Goal: Task Accomplishment & Management: Use online tool/utility

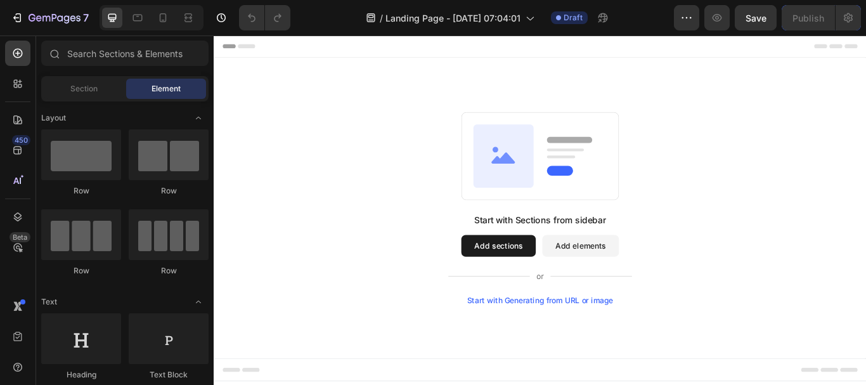
click at [622, 344] on div "Start with Generating from URL or image" at bounding box center [594, 344] width 171 height 10
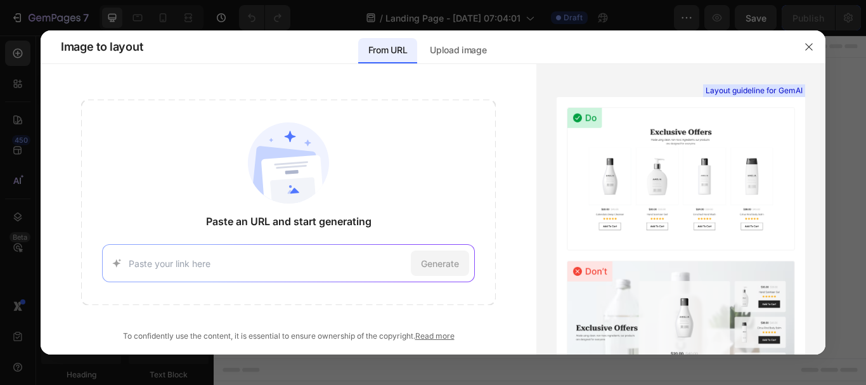
click at [316, 259] on input at bounding box center [268, 263] width 278 height 13
paste input "https://affinityallies.com.au/"
type input "https://affinityallies.com.au/"
click at [450, 260] on span "Generate" at bounding box center [440, 263] width 38 height 13
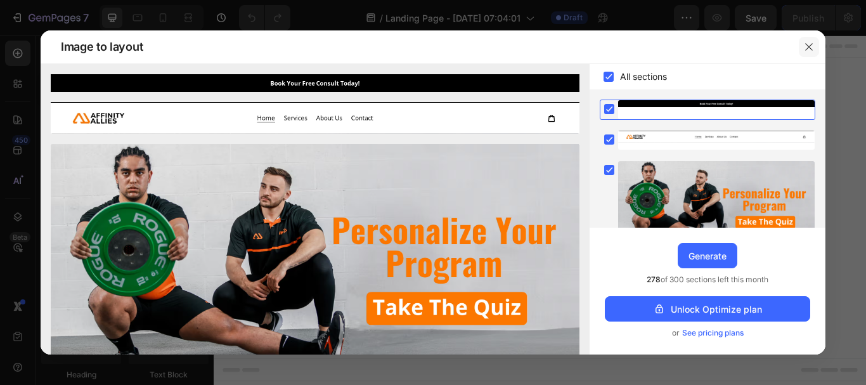
drag, startPoint x: 804, startPoint y: 47, endPoint x: 688, endPoint y: 13, distance: 121.0
click at [804, 47] on button "button" at bounding box center [809, 47] width 20 height 20
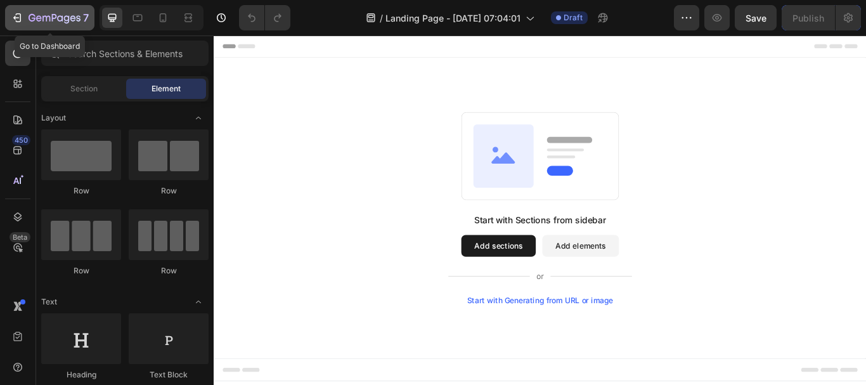
click at [10, 18] on button "7" at bounding box center [49, 17] width 89 height 25
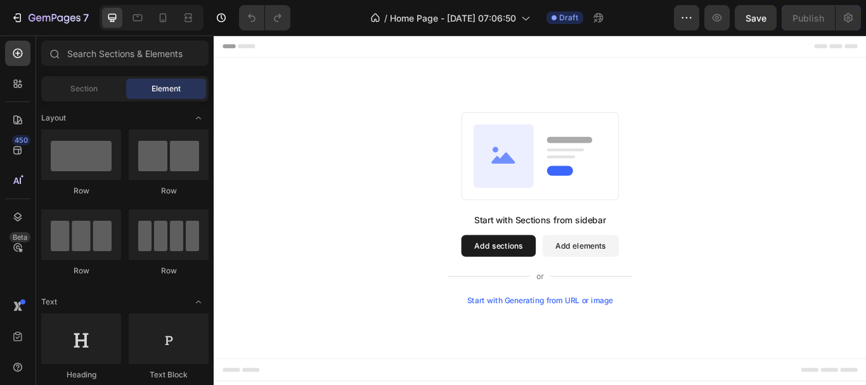
click at [564, 344] on div "Start with Generating from URL or image" at bounding box center [594, 344] width 171 height 10
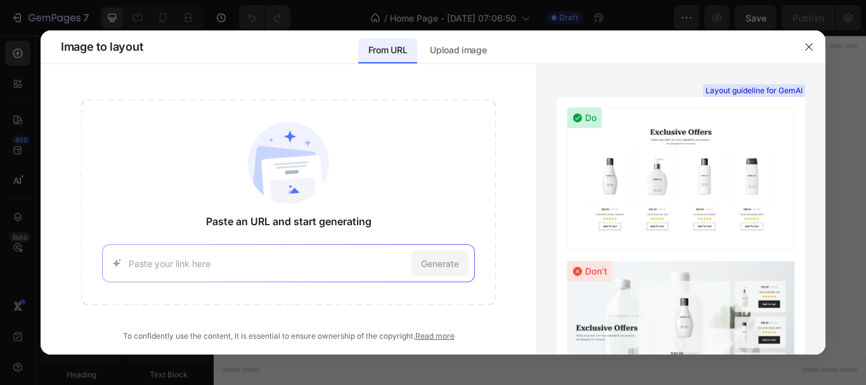
click at [342, 262] on input at bounding box center [268, 263] width 278 height 13
click at [259, 265] on input at bounding box center [268, 263] width 278 height 13
paste input "https://affinityallies.com.au/"
type input "https://affinityallies.com.au/"
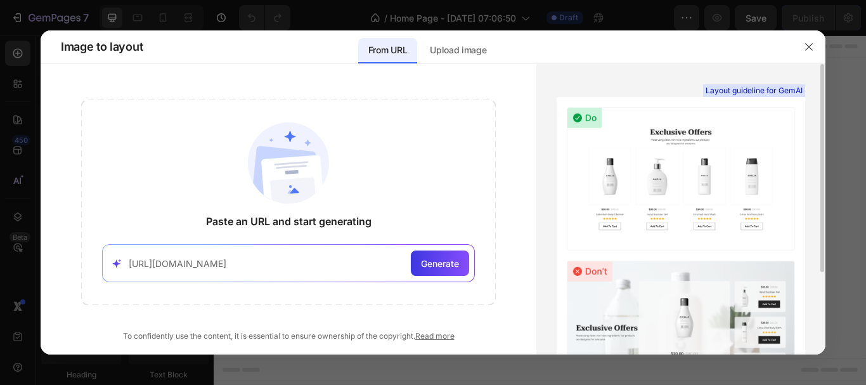
click at [441, 262] on span "Generate" at bounding box center [440, 263] width 38 height 13
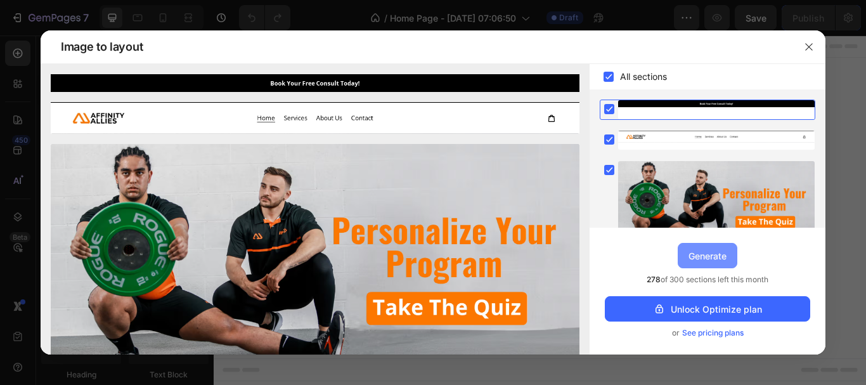
click at [714, 254] on div "Generate" at bounding box center [707, 255] width 38 height 13
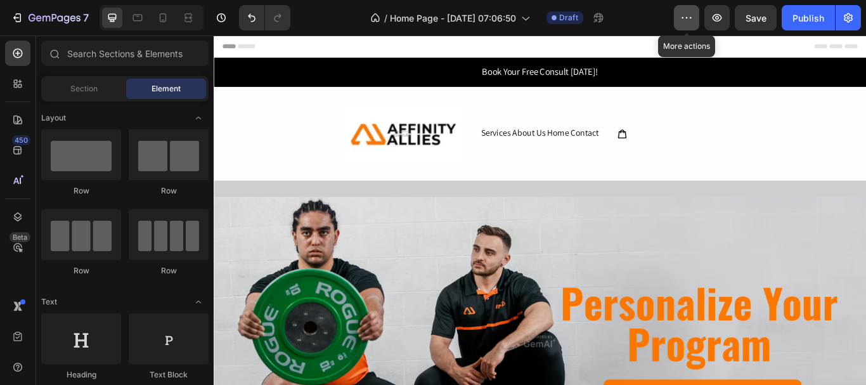
click at [683, 20] on icon "button" at bounding box center [686, 17] width 13 height 13
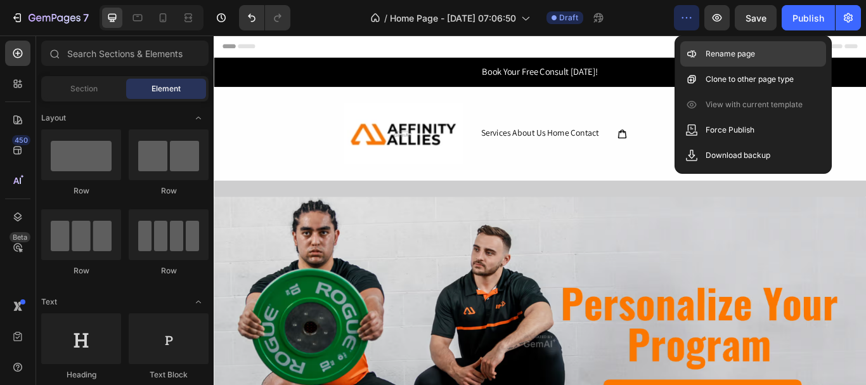
click at [737, 54] on p "Rename page" at bounding box center [730, 54] width 49 height 13
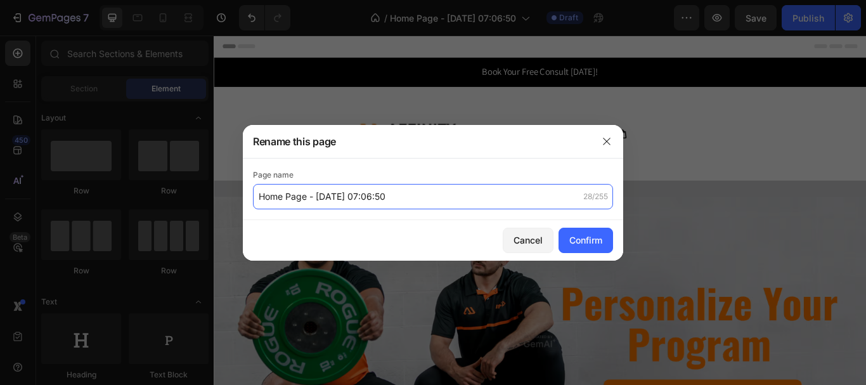
click at [273, 201] on input "Home Page - Sep 28, 07:06:50" at bounding box center [433, 196] width 360 height 25
click at [259, 195] on input "Home Page - Sep 28, 07:06:50" at bounding box center [433, 196] width 360 height 25
click at [269, 198] on input "[ gemPages ]Home Page - Sep 28, 07:06:50" at bounding box center [433, 196] width 360 height 25
drag, startPoint x: 385, startPoint y: 198, endPoint x: 516, endPoint y: 202, distance: 130.6
click at [517, 208] on input "[ GemPages ]Home Page - Sep 28, 07:06:50" at bounding box center [433, 196] width 360 height 25
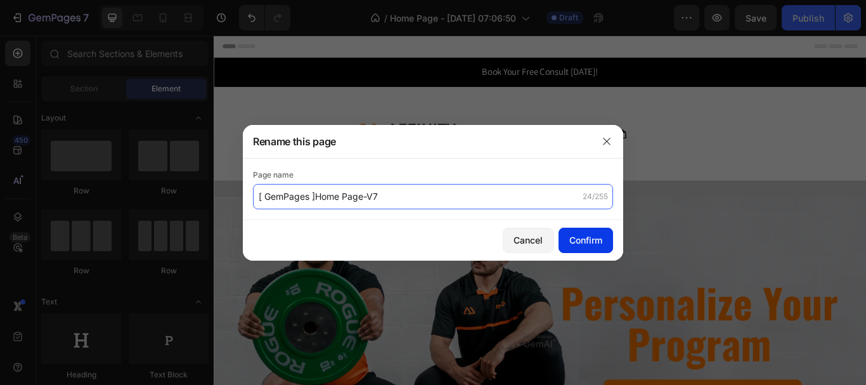
type input "[ GemPages ]Home Page-V7"
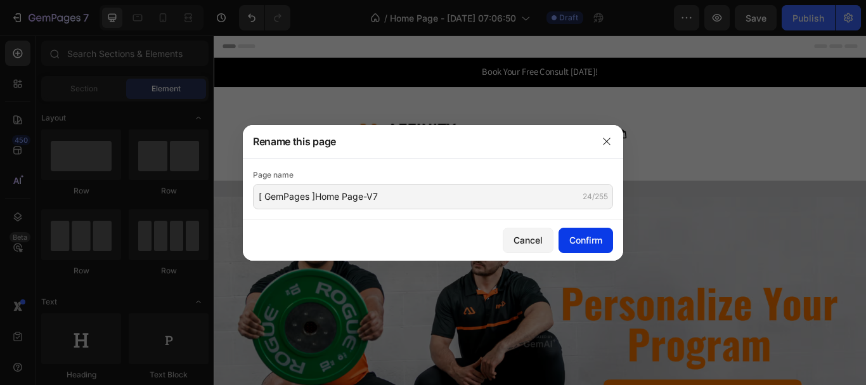
click at [585, 236] on div "Confirm" at bounding box center [585, 239] width 33 height 13
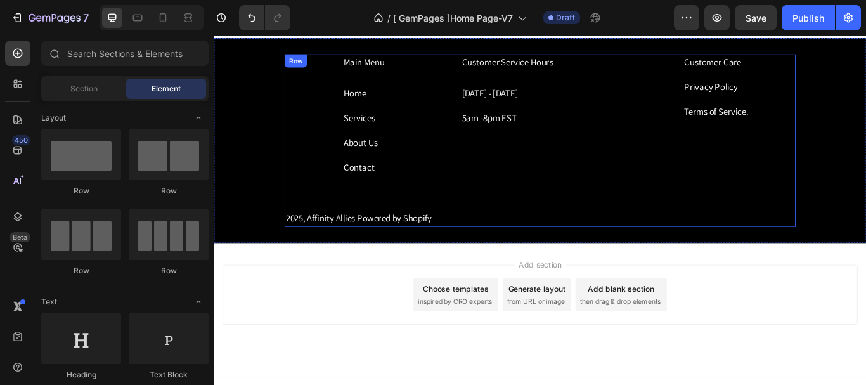
scroll to position [3124, 0]
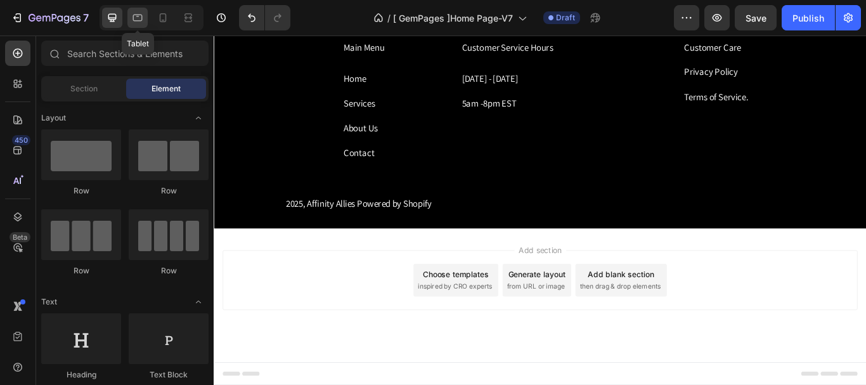
click at [140, 24] on div at bounding box center [137, 18] width 20 height 20
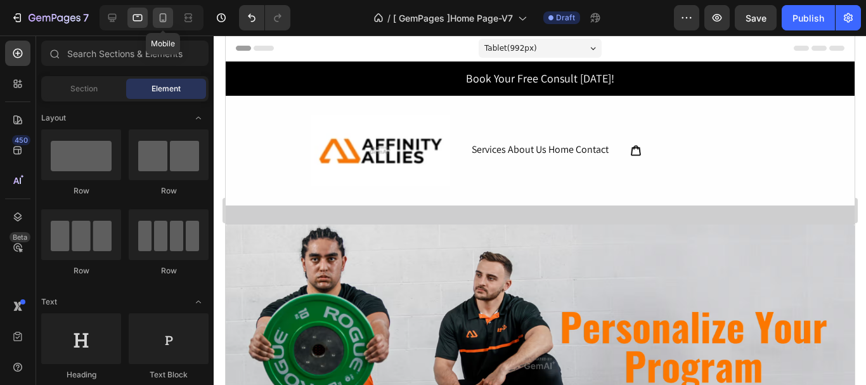
click at [165, 18] on icon at bounding box center [163, 17] width 7 height 9
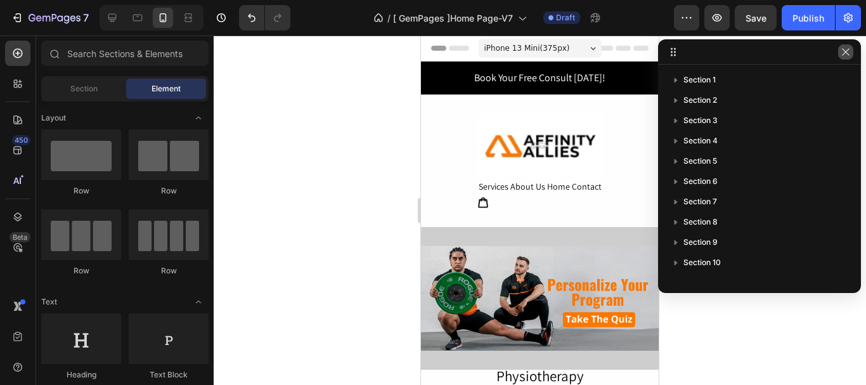
click at [844, 55] on icon "button" at bounding box center [846, 52] width 10 height 10
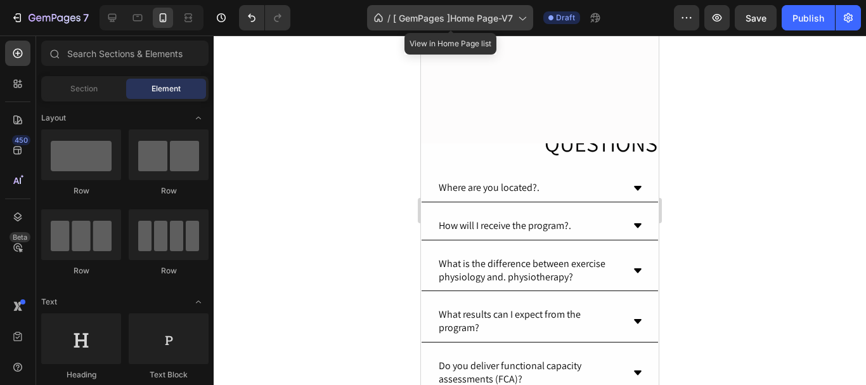
scroll to position [2853, 0]
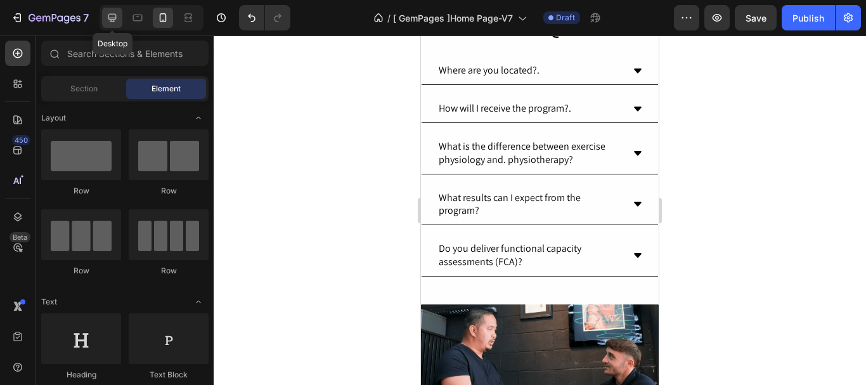
click at [112, 18] on icon at bounding box center [112, 18] width 8 height 8
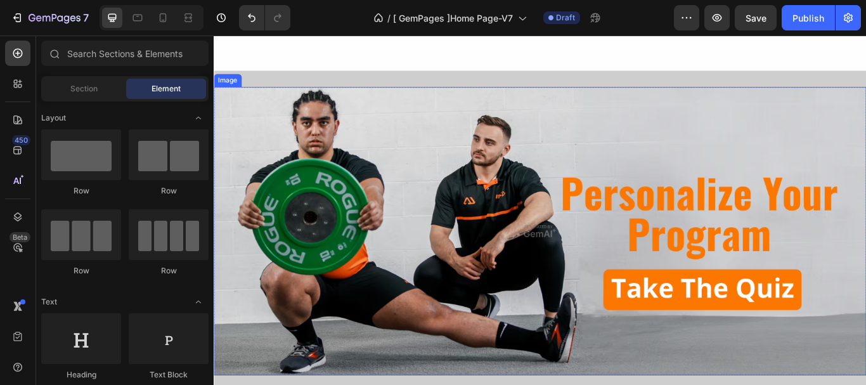
scroll to position [127, 0]
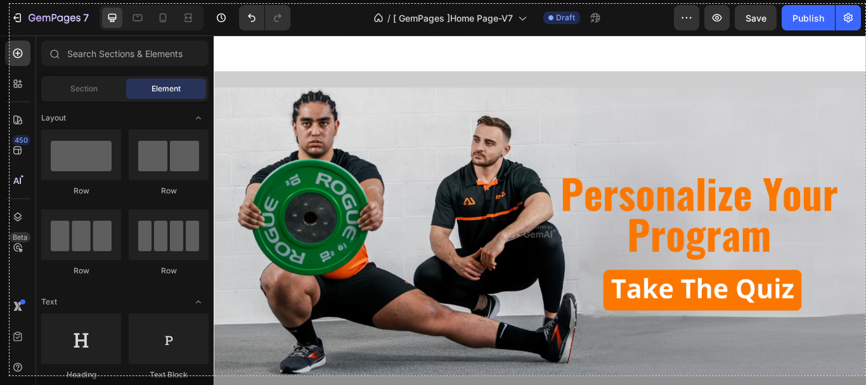
drag, startPoint x: 10, startPoint y: 4, endPoint x: 865, endPoint y: 375, distance: 933.0
click at [865, 375] on div "1350 X 586" at bounding box center [433, 192] width 866 height 385
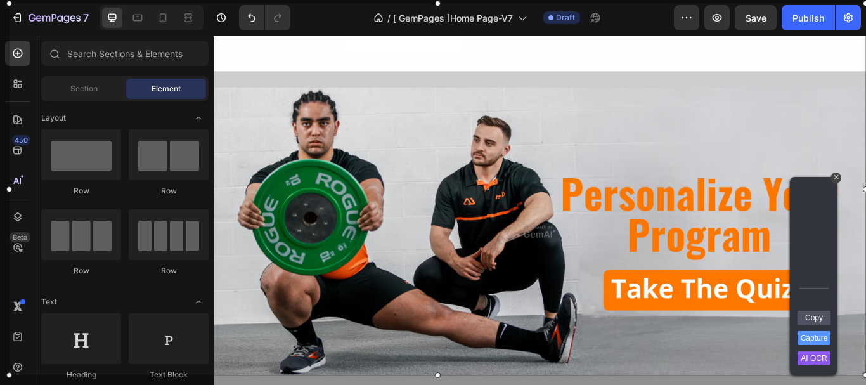
click at [818, 333] on link "Capture" at bounding box center [814, 338] width 33 height 14
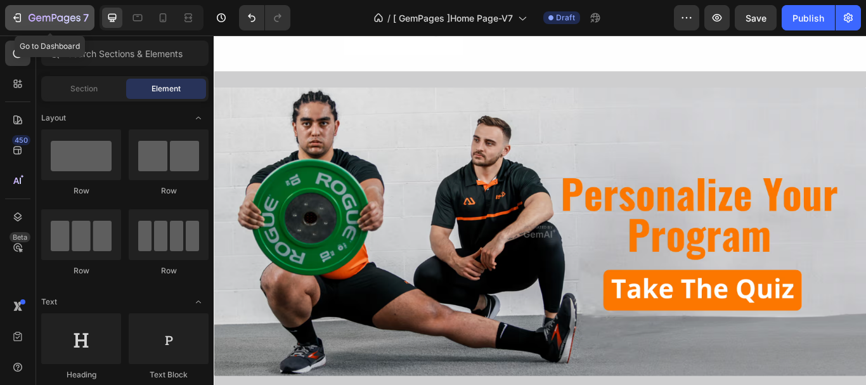
click at [19, 13] on icon "button" at bounding box center [19, 17] width 6 height 9
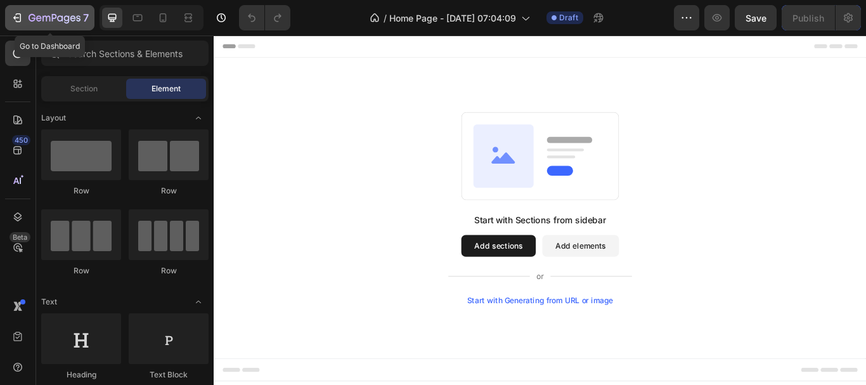
click at [16, 20] on icon "button" at bounding box center [17, 17] width 13 height 13
